Goal: Task Accomplishment & Management: Manage account settings

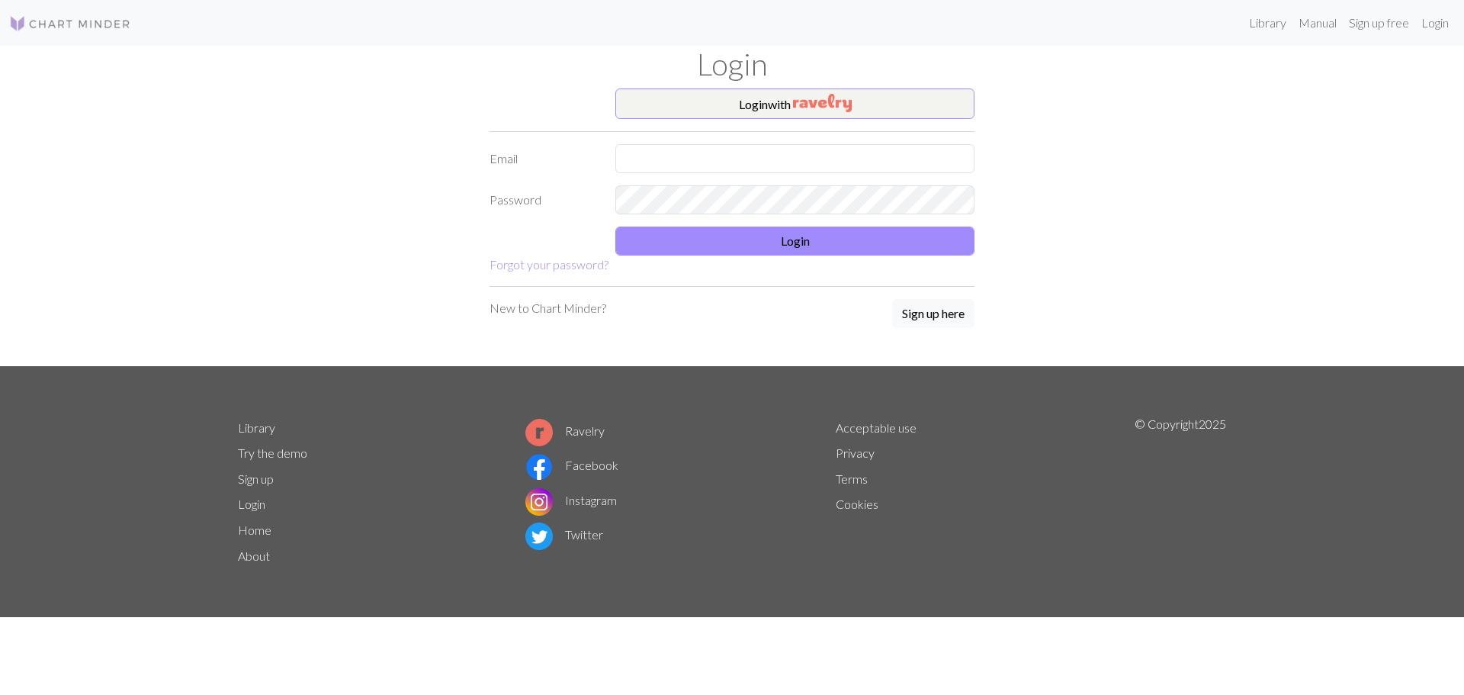
click at [841, 120] on form "Login with Email Password Login Forgot your password?" at bounding box center [732, 180] width 485 height 185
click at [856, 111] on button "Login with" at bounding box center [794, 103] width 359 height 31
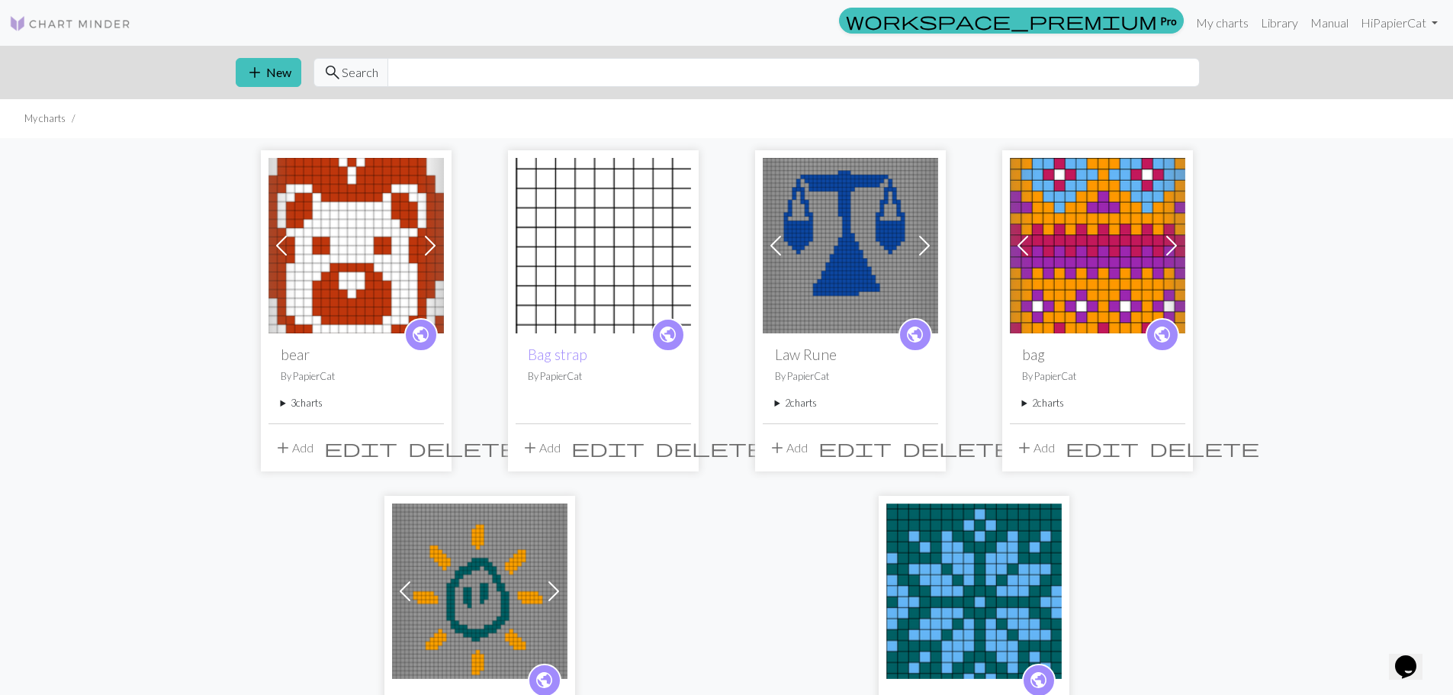
click at [270, 243] on span at bounding box center [281, 245] width 24 height 24
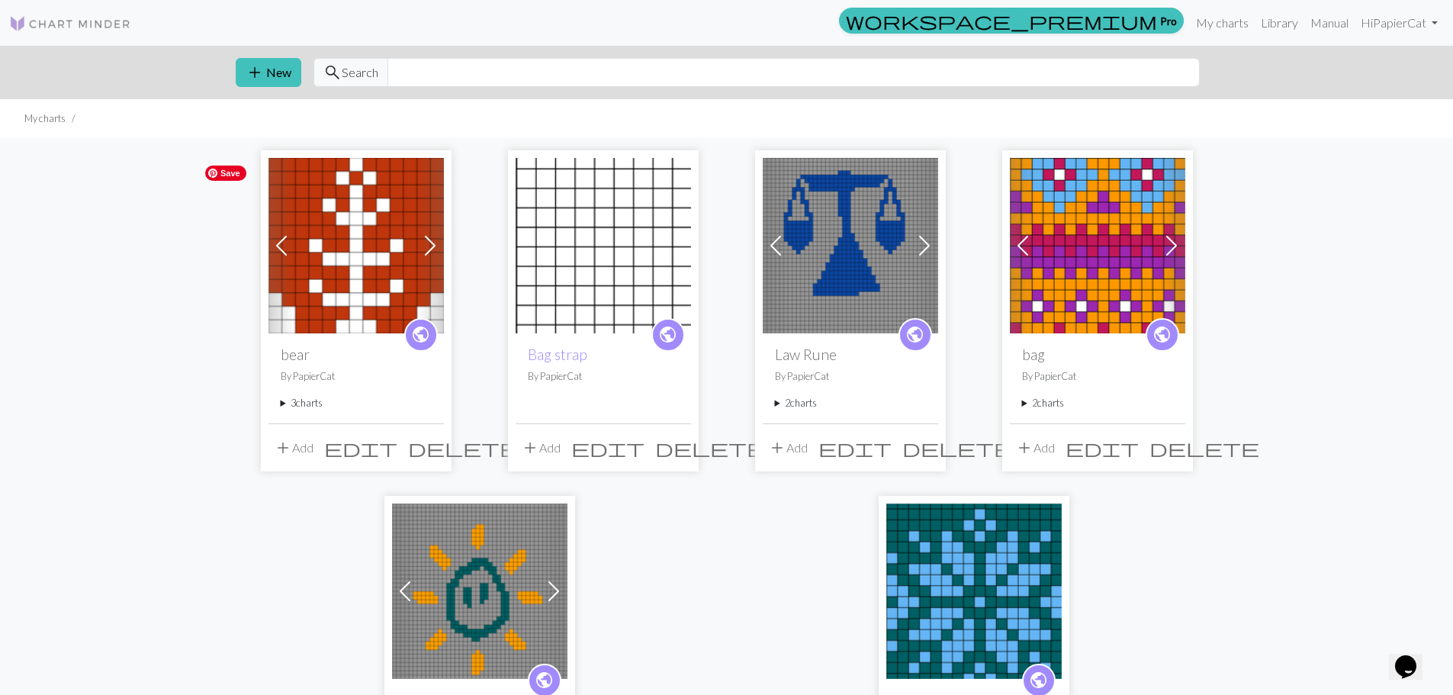
click at [348, 278] on img at bounding box center [355, 245] width 175 height 175
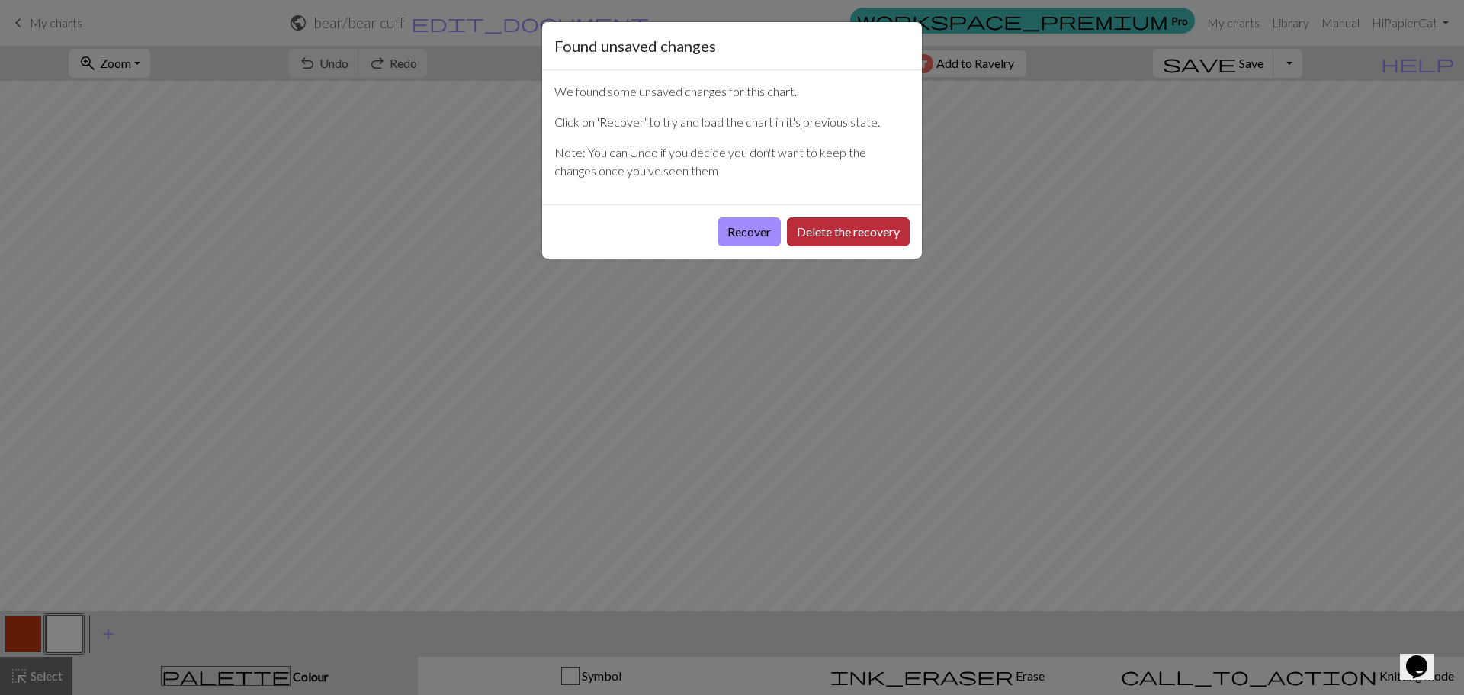
click at [827, 235] on button "Delete the recovery" at bounding box center [848, 231] width 123 height 29
